Goal: Task Accomplishment & Management: Use online tool/utility

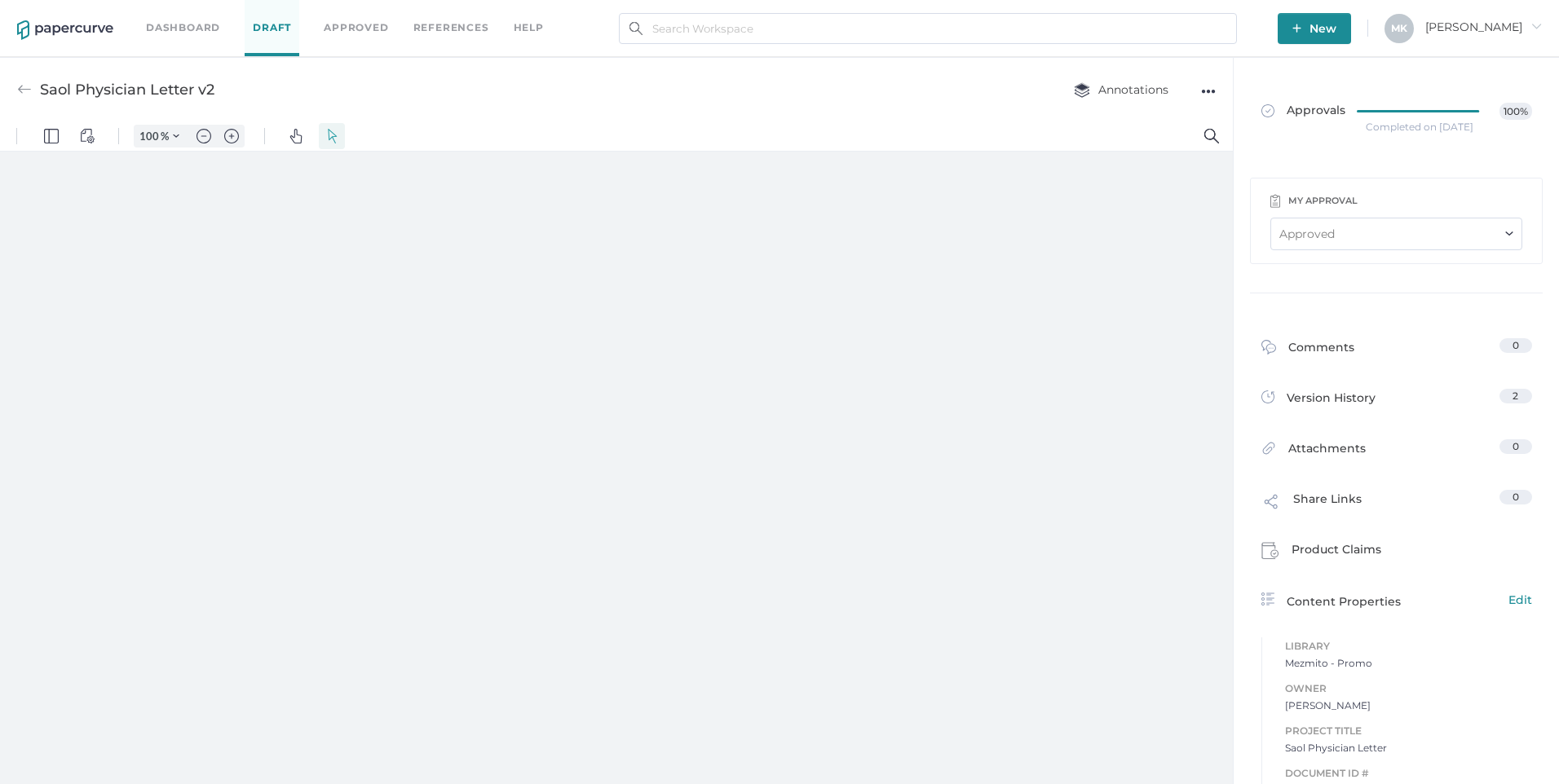
type input "161"
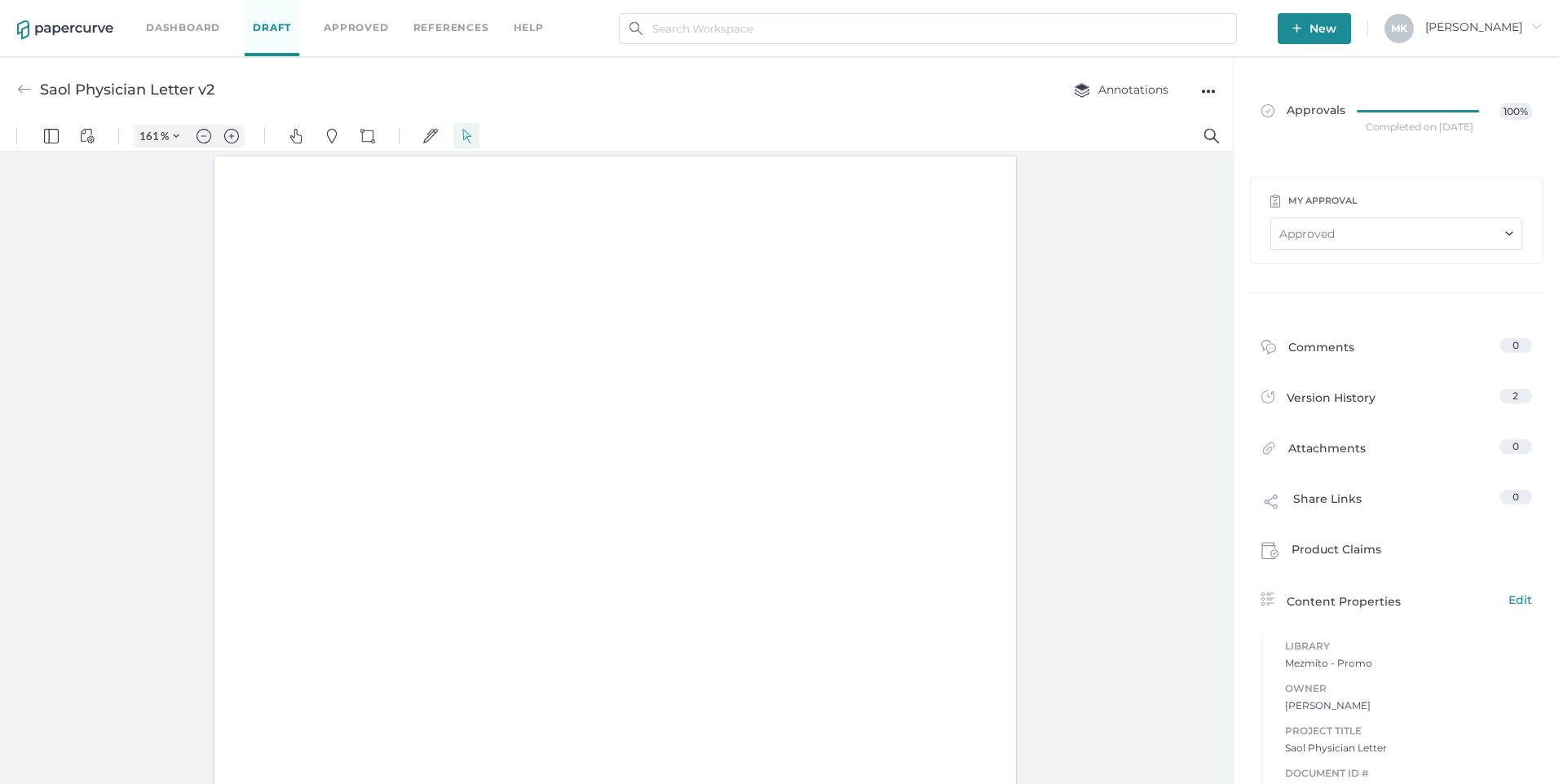
scroll to position [2, 0]
click at [168, 23] on link "Dashboard" at bounding box center [182, 28] width 74 height 18
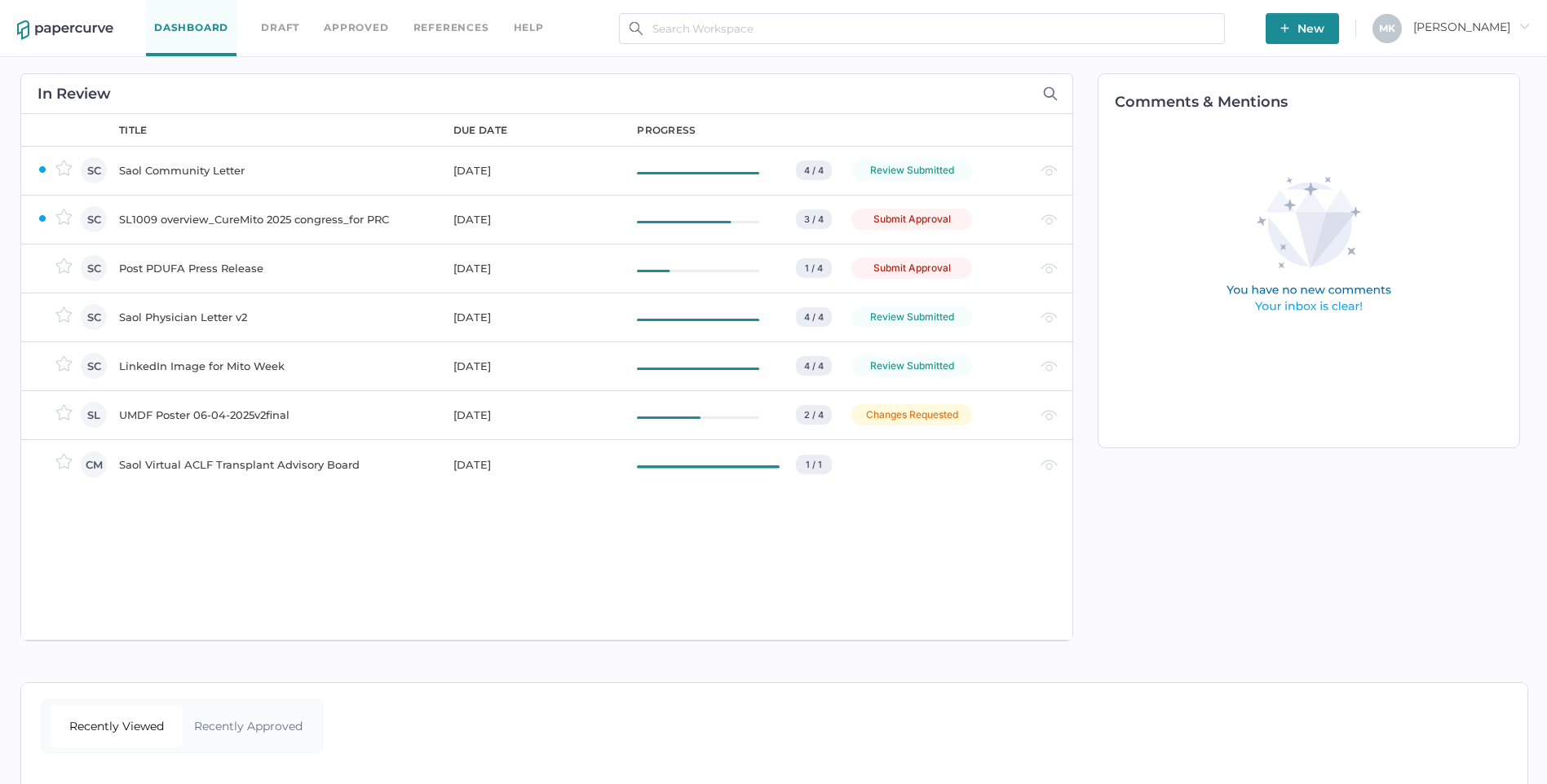
click at [230, 171] on div "Saol Community Letter" at bounding box center [276, 171] width 315 height 20
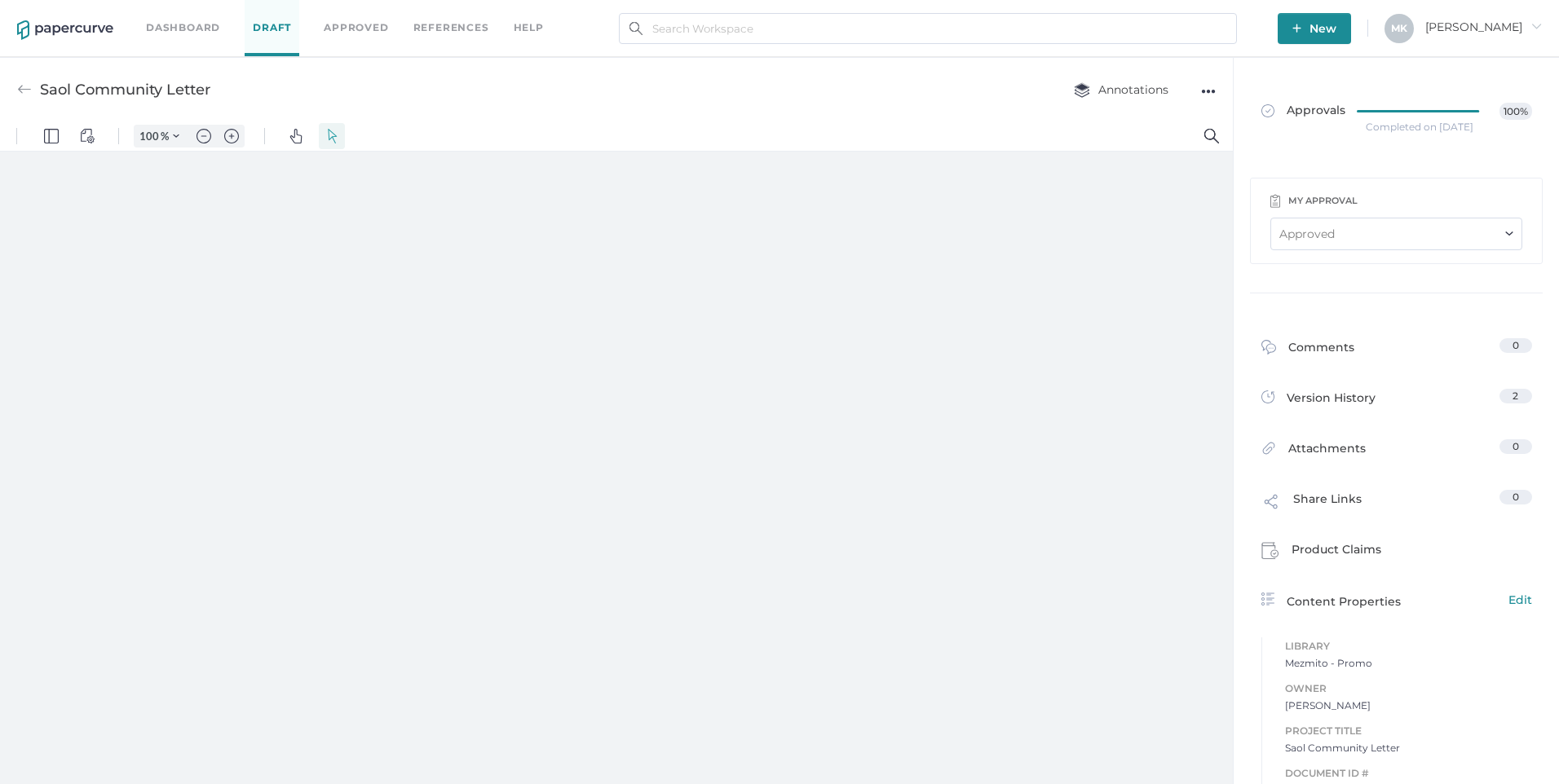
type input "161"
